Goal: Navigation & Orientation: Find specific page/section

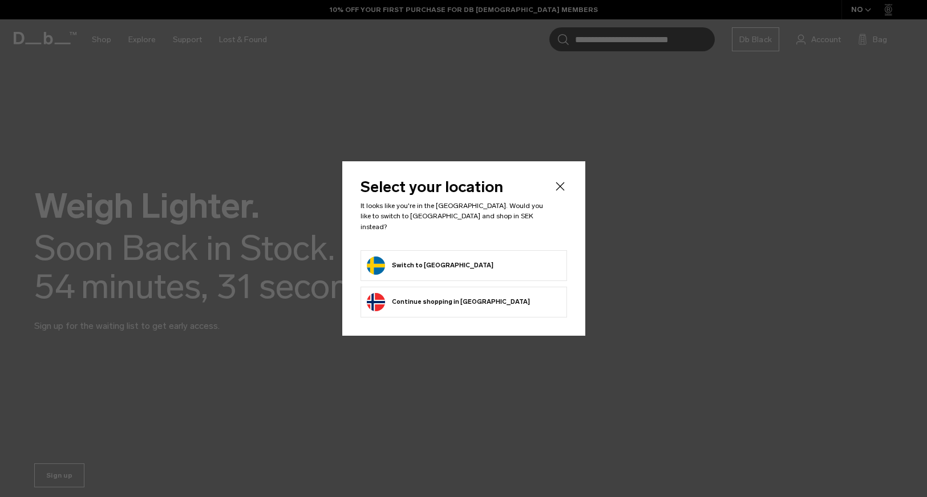
click at [473, 264] on form "Switch to Sweden" at bounding box center [464, 266] width 194 height 18
click at [430, 258] on button "Switch to Sweden" at bounding box center [430, 266] width 127 height 18
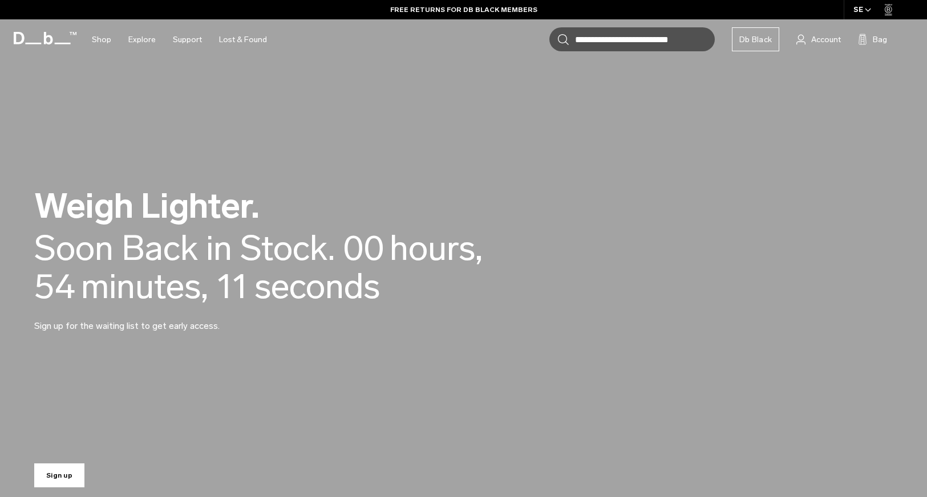
click at [63, 472] on link "Sign up" at bounding box center [59, 476] width 50 height 24
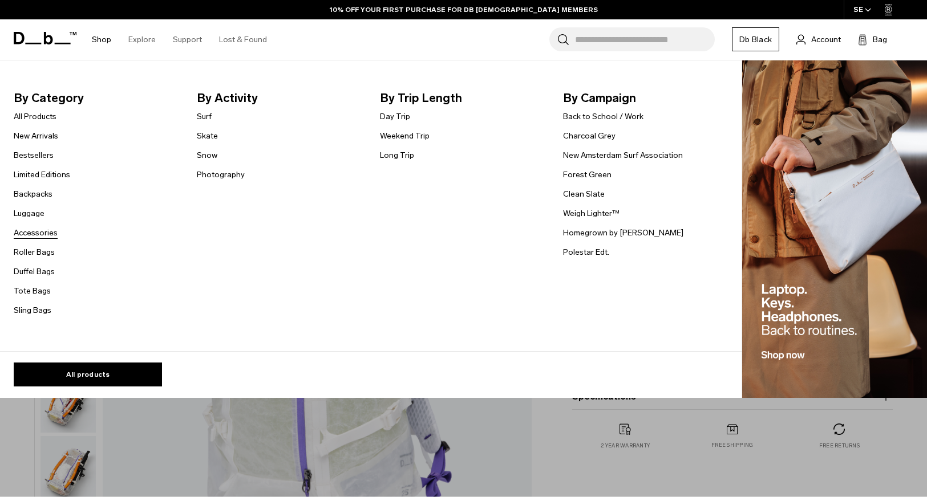
click at [47, 236] on link "Accessories" at bounding box center [36, 233] width 44 height 12
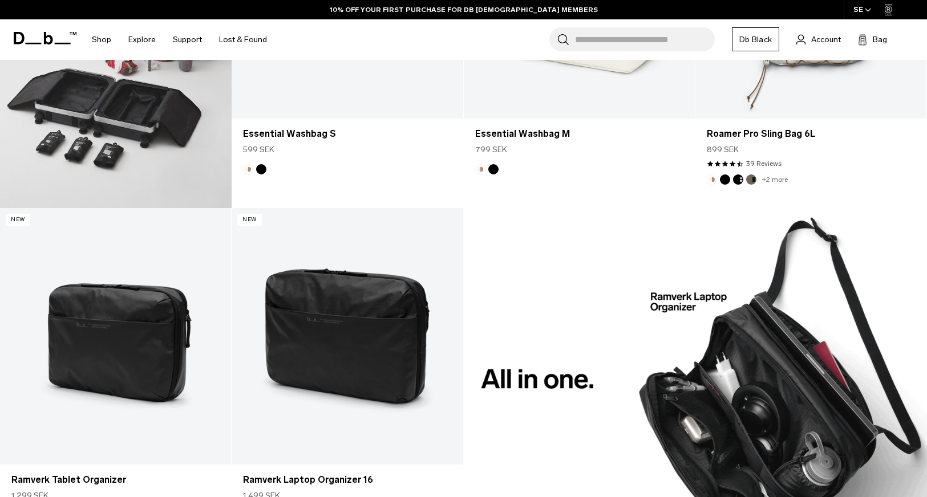
scroll to position [863, 0]
